Goal: Task Accomplishment & Management: Manage account settings

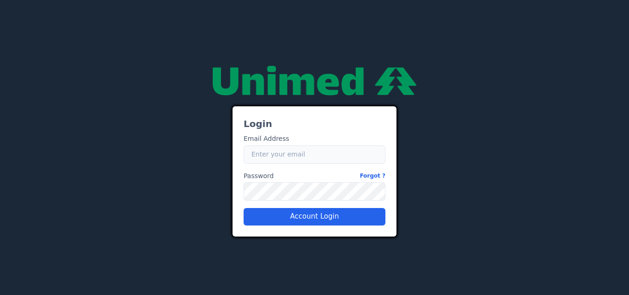
click at [266, 158] on input "Email" at bounding box center [315, 155] width 142 height 18
type input "[EMAIL_ADDRESS][PERSON_NAME][DOMAIN_NAME]"
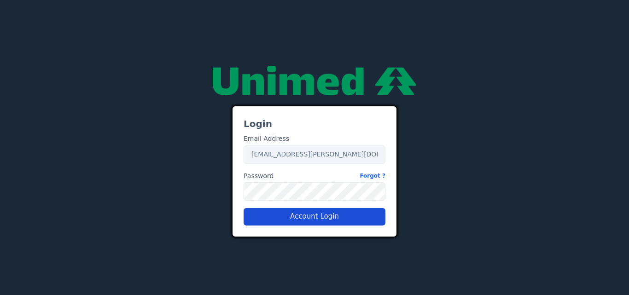
click at [295, 215] on button "Account Login" at bounding box center [315, 217] width 142 height 18
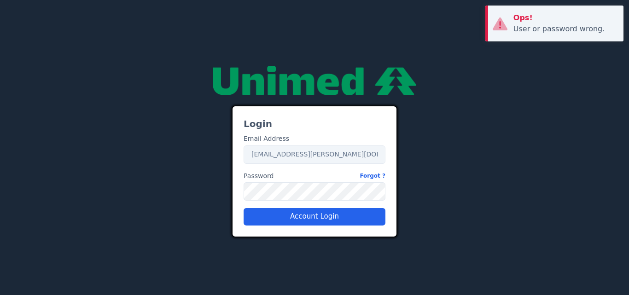
click at [231, 193] on div "Login Email Address Email [EMAIL_ADDRESS][PERSON_NAME][DOMAIN_NAME] Password Fo…" at bounding box center [314, 148] width 175 height 178
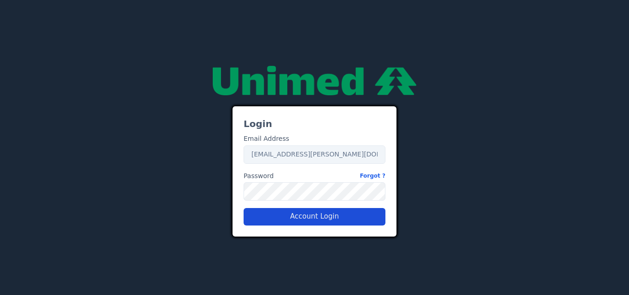
click at [324, 217] on button "Account Login" at bounding box center [315, 217] width 142 height 18
click at [216, 198] on div "Login Email Address Email [EMAIL_ADDRESS][PERSON_NAME][DOMAIN_NAME] Password Fo…" at bounding box center [314, 148] width 525 height 178
click at [312, 214] on button "Account Login" at bounding box center [315, 217] width 142 height 18
click at [350, 214] on button "Account Login" at bounding box center [315, 217] width 142 height 18
click at [319, 217] on button "Account Login" at bounding box center [315, 217] width 142 height 18
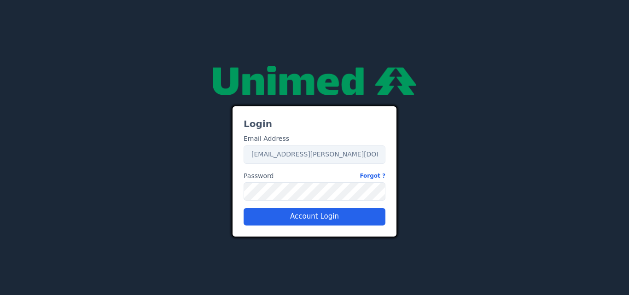
click at [225, 191] on div "Login Email Address Email [EMAIL_ADDRESS][PERSON_NAME][DOMAIN_NAME] Password Fo…" at bounding box center [314, 148] width 525 height 178
click at [335, 213] on button "Account Login" at bounding box center [315, 217] width 142 height 18
click at [351, 222] on button "Account Login" at bounding box center [315, 217] width 142 height 18
click at [211, 194] on div "Login Email Address Email [EMAIL_ADDRESS][PERSON_NAME][DOMAIN_NAME] Password Fo…" at bounding box center [314, 148] width 525 height 178
click at [345, 217] on button "Account Login" at bounding box center [315, 217] width 142 height 18
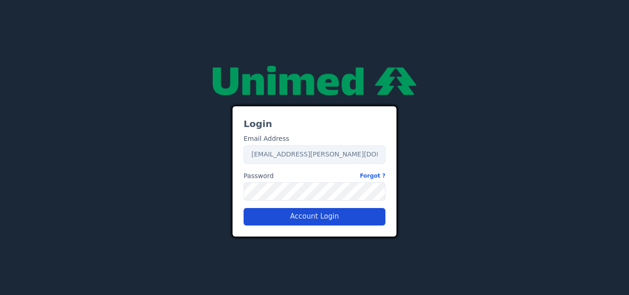
click at [326, 218] on button "Account Login" at bounding box center [315, 217] width 142 height 18
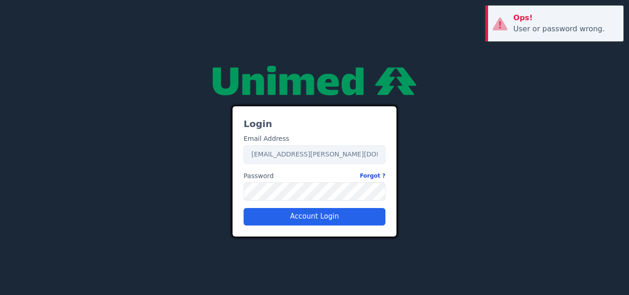
click at [378, 179] on link "Forgot ?" at bounding box center [373, 176] width 26 height 10
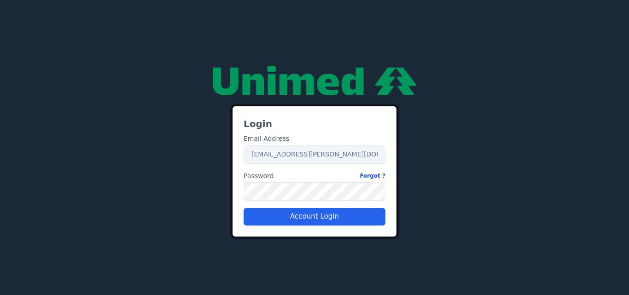
click at [384, 176] on link "Forgot ?" at bounding box center [373, 176] width 26 height 10
click at [383, 176] on link "Forgot ?" at bounding box center [373, 176] width 26 height 10
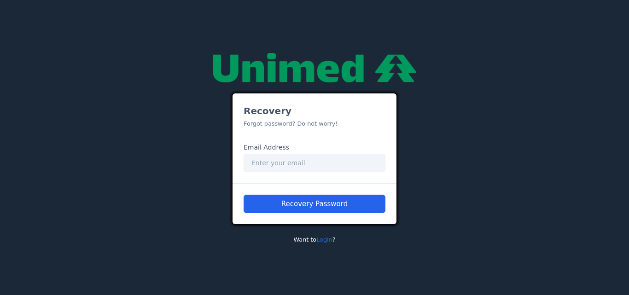
click at [348, 218] on div "Recovery Password" at bounding box center [315, 203] width 164 height 41
click at [323, 240] on link "Login" at bounding box center [325, 239] width 16 height 7
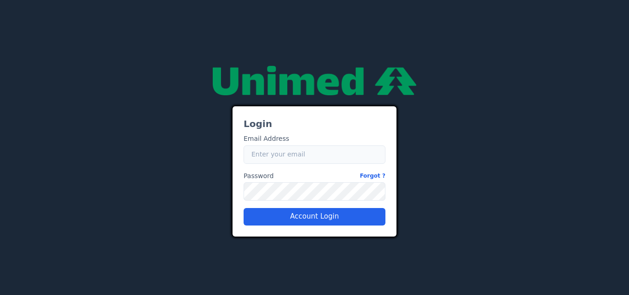
type input "[EMAIL_ADDRESS][PERSON_NAME][DOMAIN_NAME]"
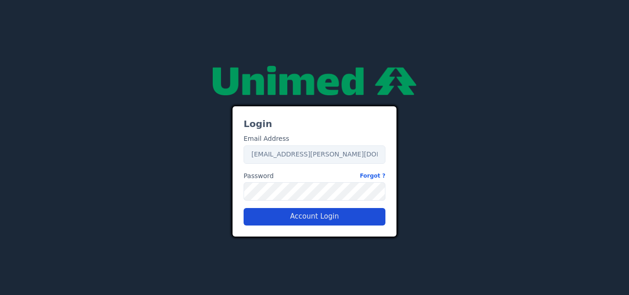
click at [294, 217] on button "Account Login" at bounding box center [315, 217] width 142 height 18
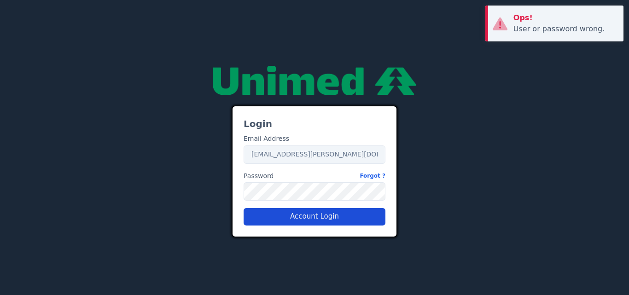
click at [317, 217] on button "Account Login" at bounding box center [315, 217] width 142 height 18
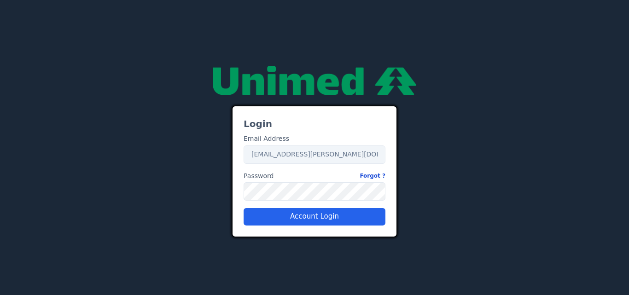
click at [380, 175] on link "Forgot ?" at bounding box center [373, 176] width 26 height 10
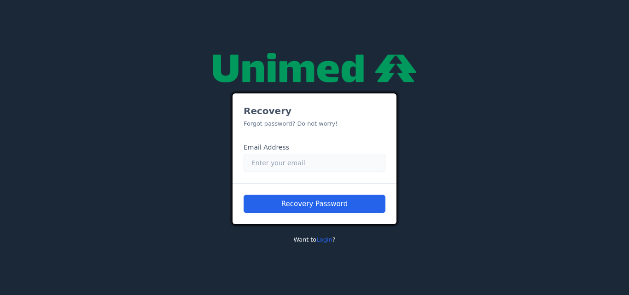
click at [289, 168] on input "Email" at bounding box center [315, 163] width 142 height 18
type input "A"
type input "[EMAIL_ADDRESS][PERSON_NAME][DOMAIN_NAME]"
click at [323, 240] on link "Login" at bounding box center [325, 239] width 16 height 7
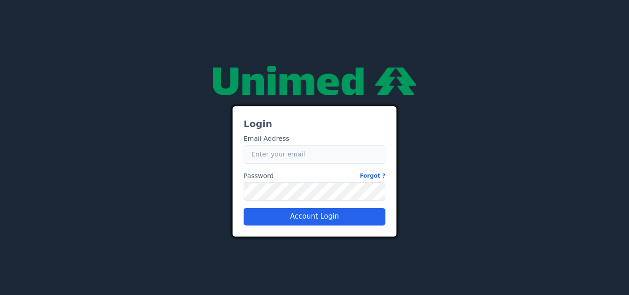
type input "[EMAIL_ADDRESS][PERSON_NAME][DOMAIN_NAME]"
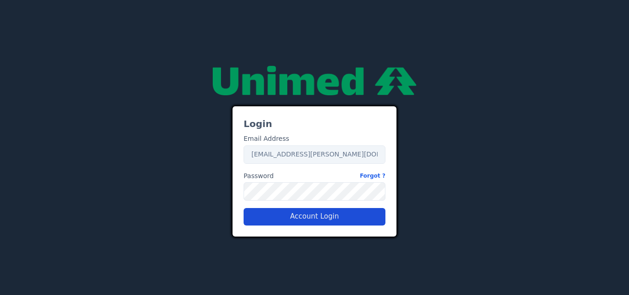
click at [300, 218] on button "Account Login" at bounding box center [315, 217] width 142 height 18
click at [352, 219] on button "Account Login" at bounding box center [315, 217] width 142 height 18
click at [376, 176] on link "Forgot ?" at bounding box center [373, 176] width 26 height 10
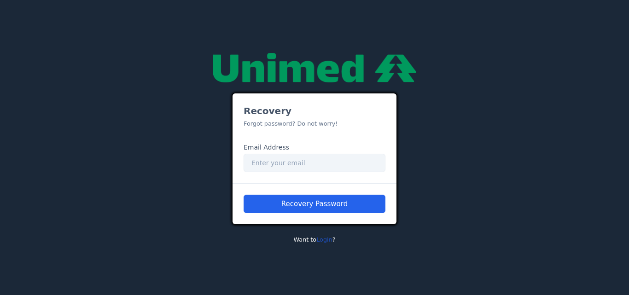
click at [326, 242] on link "Login" at bounding box center [325, 239] width 16 height 7
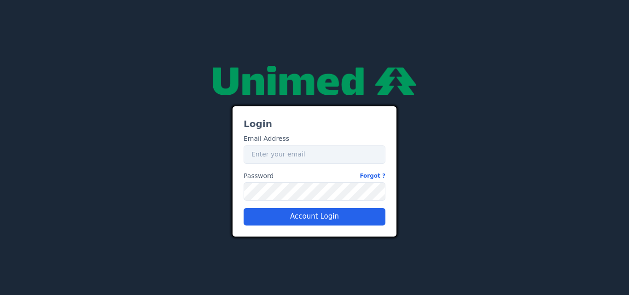
type input "[EMAIL_ADDRESS][PERSON_NAME][DOMAIN_NAME]"
click at [343, 213] on button "Account Login" at bounding box center [315, 217] width 142 height 18
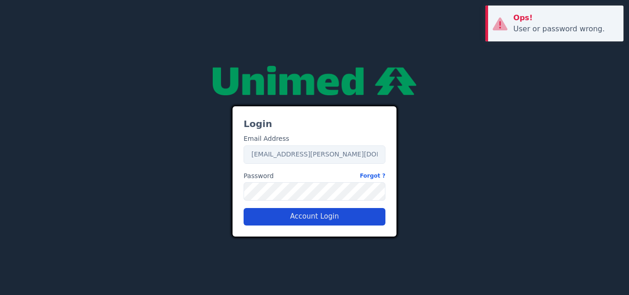
click at [346, 217] on button "Account Login" at bounding box center [315, 217] width 142 height 18
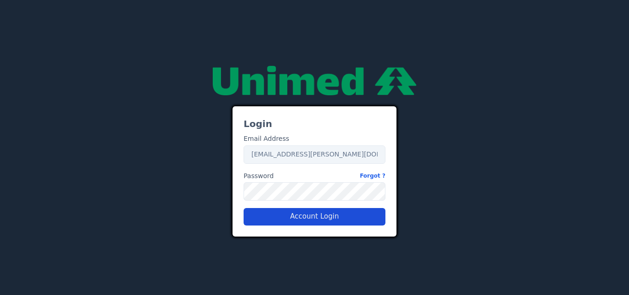
click at [332, 218] on button "Account Login" at bounding box center [315, 217] width 142 height 18
click at [333, 219] on button "Account Login" at bounding box center [315, 217] width 142 height 18
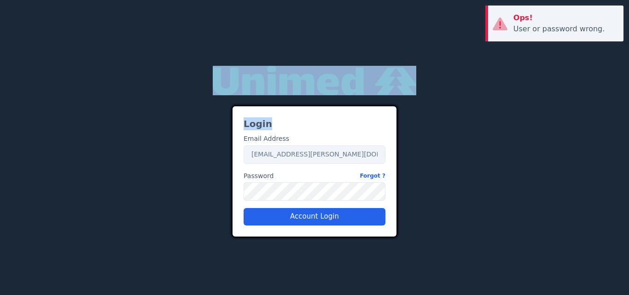
drag, startPoint x: 104, startPoint y: 4, endPoint x: 588, endPoint y: 125, distance: 499.5
click at [591, 124] on div "27adad1f-9f52-479a-a4bd-d141c3d68488 Login Email Address Email [EMAIL_ADDRESS][…" at bounding box center [314, 147] width 629 height 295
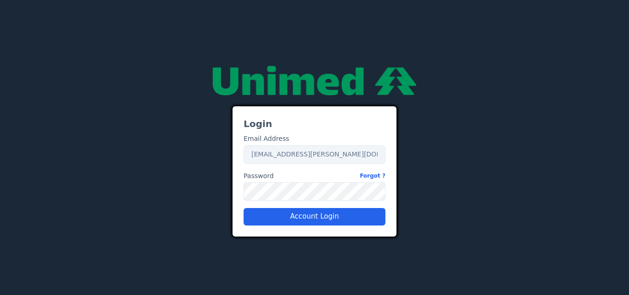
drag, startPoint x: 559, startPoint y: 152, endPoint x: 534, endPoint y: 156, distance: 25.7
click at [559, 152] on div "Login Email Address Email [EMAIL_ADDRESS][PERSON_NAME][DOMAIN_NAME] Password Fo…" at bounding box center [314, 148] width 525 height 178
click at [293, 212] on button "Account Login" at bounding box center [315, 217] width 142 height 18
click at [321, 218] on button "Account Login" at bounding box center [315, 217] width 142 height 18
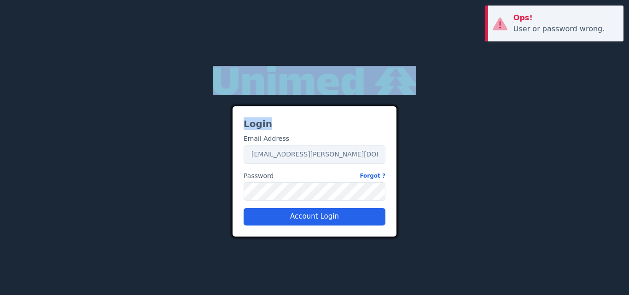
drag, startPoint x: 48, startPoint y: 3, endPoint x: 572, endPoint y: 126, distance: 538.2
click at [574, 126] on div "27adad1f-9f52-479a-a4bd-d141c3d68488 Login Email Address Email [EMAIL_ADDRESS][…" at bounding box center [314, 147] width 629 height 295
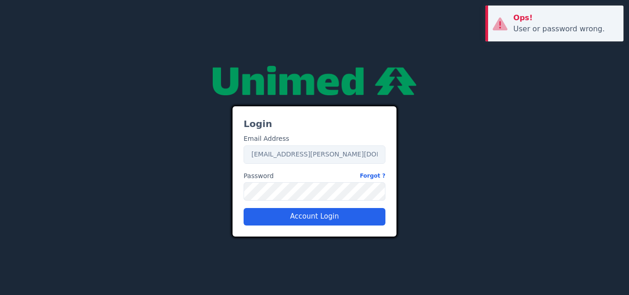
click at [545, 143] on div "Login Email Address Email [EMAIL_ADDRESS][PERSON_NAME][DOMAIN_NAME] Password Fo…" at bounding box center [314, 148] width 525 height 178
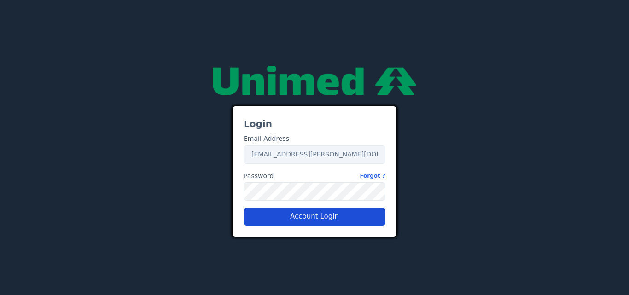
click at [352, 218] on button "Account Login" at bounding box center [315, 217] width 142 height 18
click at [342, 216] on button "Account Login" at bounding box center [315, 217] width 142 height 18
click at [335, 217] on button "Account Login" at bounding box center [315, 217] width 142 height 18
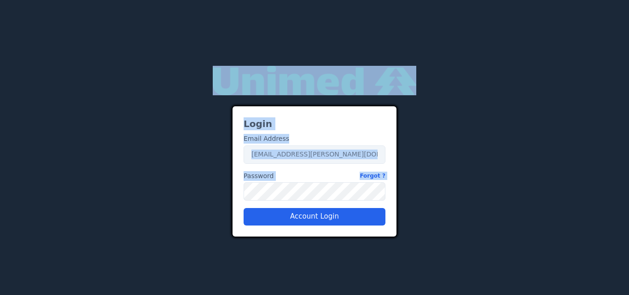
drag, startPoint x: 107, startPoint y: 12, endPoint x: 586, endPoint y: 212, distance: 519.6
click at [590, 210] on div "27adad1f-9f52-479a-a4bd-d141c3d68488 Login Email Address Email [EMAIL_ADDRESS][…" at bounding box center [314, 147] width 629 height 295
click at [505, 96] on div "Login Email Address Email [EMAIL_ADDRESS][PERSON_NAME][DOMAIN_NAME] Password Fo…" at bounding box center [314, 148] width 525 height 178
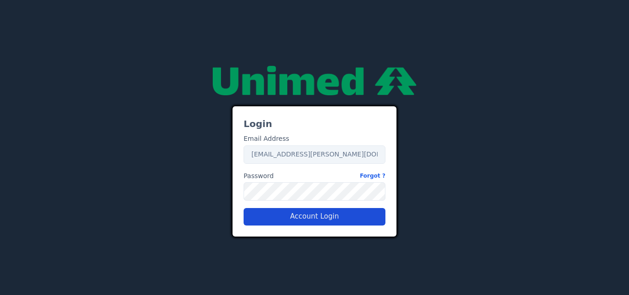
click at [281, 214] on button "Account Login" at bounding box center [315, 217] width 142 height 18
click at [351, 216] on button "Account Login" at bounding box center [315, 217] width 142 height 18
click at [346, 217] on button "Account Login" at bounding box center [315, 217] width 142 height 18
click at [348, 219] on button "Account Login" at bounding box center [315, 217] width 142 height 18
click at [373, 175] on link "Forgot ?" at bounding box center [373, 176] width 26 height 10
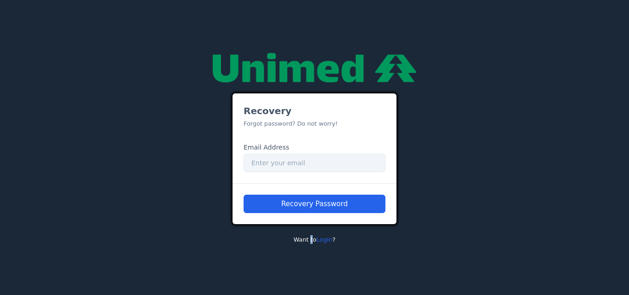
click at [311, 242] on p "Want to Login ?" at bounding box center [315, 239] width 164 height 9
click at [321, 242] on link "Login" at bounding box center [325, 239] width 16 height 7
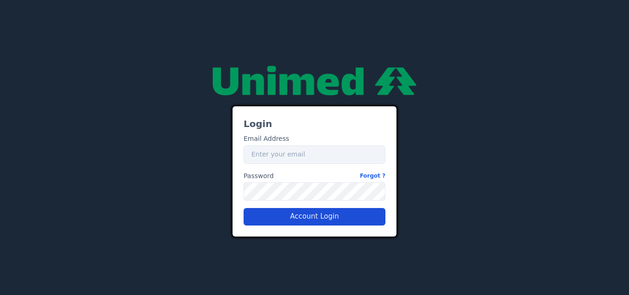
type input "[EMAIL_ADDRESS][PERSON_NAME][DOMAIN_NAME]"
click at [308, 218] on button "Account Login" at bounding box center [315, 217] width 142 height 18
click at [296, 219] on button "Account Login" at bounding box center [315, 217] width 142 height 18
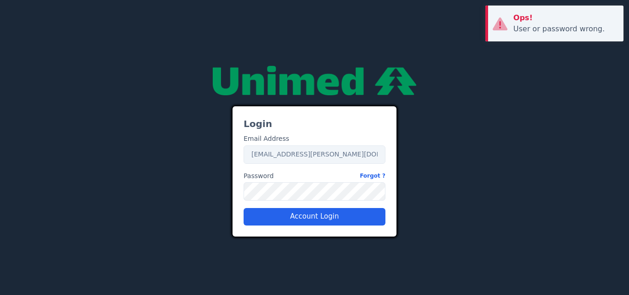
click at [235, 194] on div "Login Email Address Email [EMAIL_ADDRESS][PERSON_NAME][DOMAIN_NAME] Password Fo…" at bounding box center [315, 171] width 164 height 130
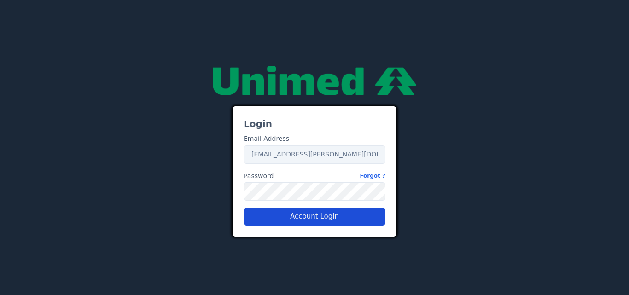
click at [355, 215] on button "Account Login" at bounding box center [315, 217] width 142 height 18
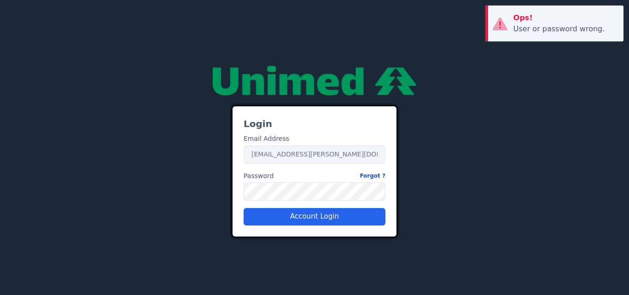
click at [377, 176] on link "Forgot ?" at bounding box center [373, 176] width 26 height 10
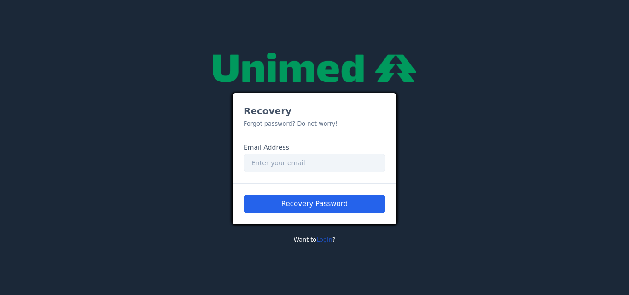
click at [322, 243] on link "Login" at bounding box center [325, 239] width 16 height 7
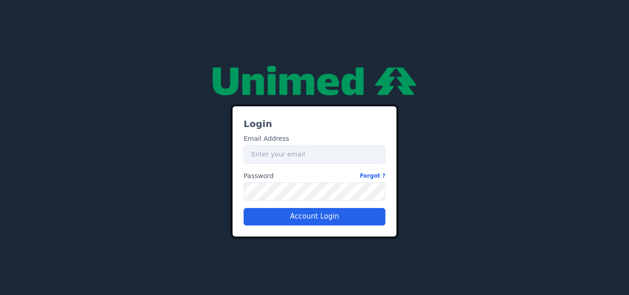
type input "[EMAIL_ADDRESS][PERSON_NAME][DOMAIN_NAME]"
click at [337, 224] on button "Account Login" at bounding box center [315, 217] width 142 height 18
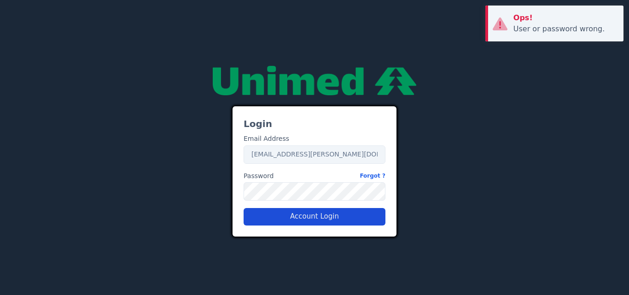
click at [333, 219] on button "Account Login" at bounding box center [315, 217] width 142 height 18
click at [371, 173] on link "Forgot ?" at bounding box center [373, 176] width 26 height 10
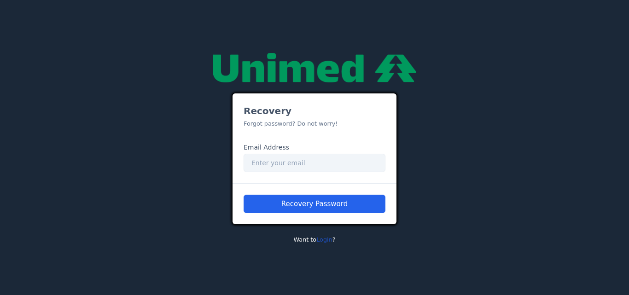
click at [327, 238] on link "Login" at bounding box center [325, 239] width 16 height 7
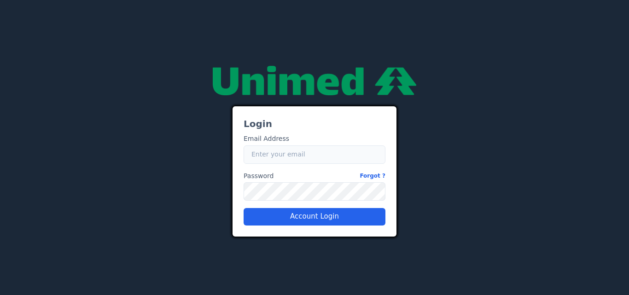
type input "[EMAIL_ADDRESS][PERSON_NAME][DOMAIN_NAME]"
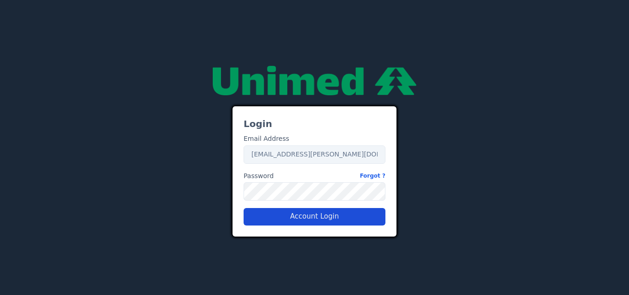
click at [358, 223] on button "Account Login" at bounding box center [315, 217] width 142 height 18
drag, startPoint x: 352, startPoint y: 156, endPoint x: 191, endPoint y: 149, distance: 160.9
click at [200, 150] on div "Login Email Address Email [EMAIL_ADDRESS][PERSON_NAME][DOMAIN_NAME] Password Fo…" at bounding box center [314, 148] width 525 height 178
click at [211, 191] on div "Login Email Address Email [PERSON_NAME] Password Forgot ? Password Account Login" at bounding box center [314, 148] width 525 height 178
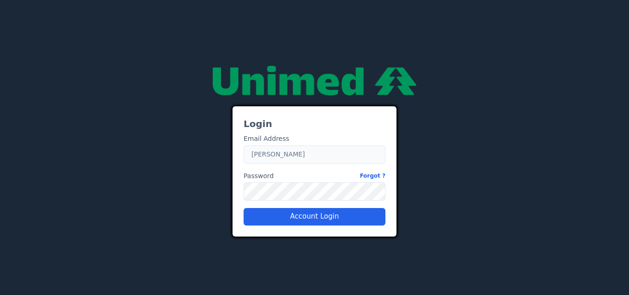
click at [279, 157] on input "[PERSON_NAME]" at bounding box center [315, 155] width 142 height 18
type input "[PERSON_NAME][EMAIL_ADDRESS][PERSON_NAME][DOMAIN_NAME]"
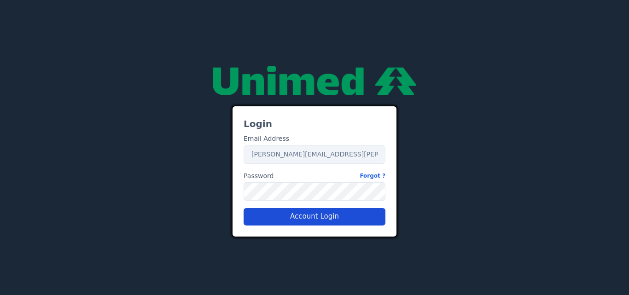
click at [369, 220] on button "Account Login" at bounding box center [315, 217] width 142 height 18
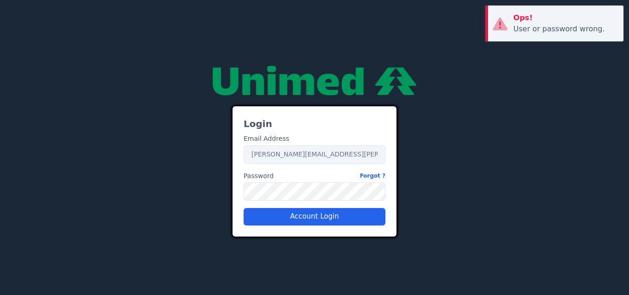
click at [216, 195] on div "Login Email Address Email [PERSON_NAME][EMAIL_ADDRESS][PERSON_NAME][DOMAIN_NAME…" at bounding box center [314, 148] width 525 height 178
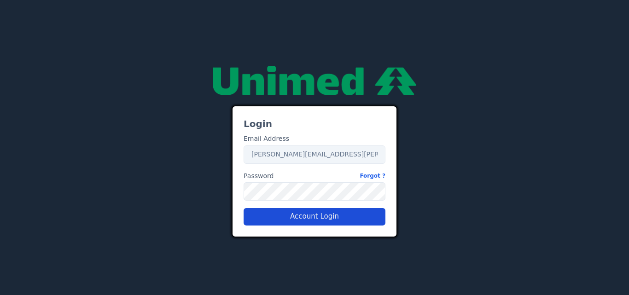
click at [331, 215] on button "Account Login" at bounding box center [315, 217] width 142 height 18
click at [231, 194] on div "Login Email Address Email [PERSON_NAME][EMAIL_ADDRESS][PERSON_NAME][DOMAIN_NAME…" at bounding box center [314, 148] width 175 height 178
click at [345, 219] on button "Account Login" at bounding box center [315, 217] width 142 height 18
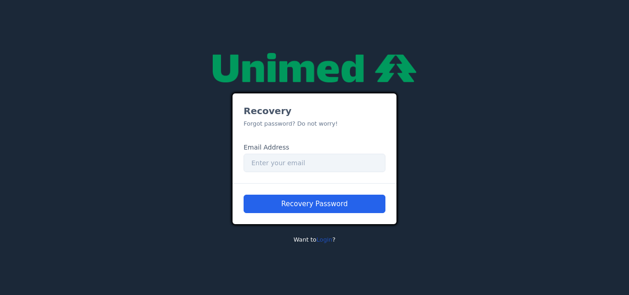
click at [323, 238] on link "Login" at bounding box center [325, 239] width 16 height 7
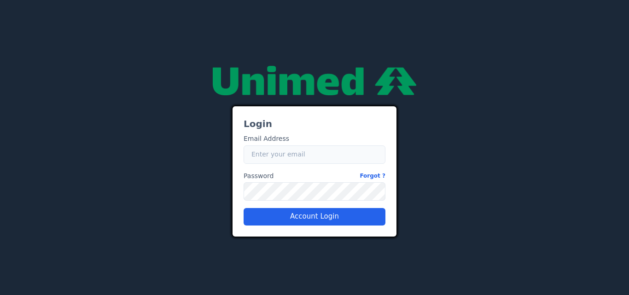
type input "[EMAIL_ADDRESS][PERSON_NAME][DOMAIN_NAME]"
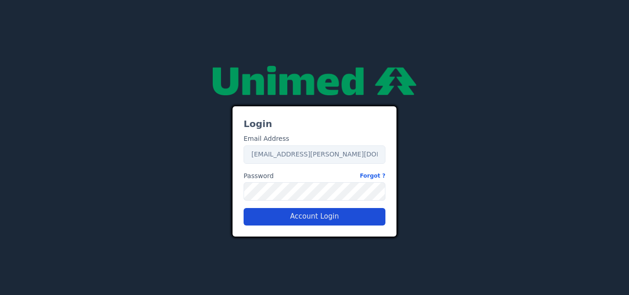
click at [329, 219] on button "Account Login" at bounding box center [315, 217] width 142 height 18
